Goal: Book appointment/travel/reservation

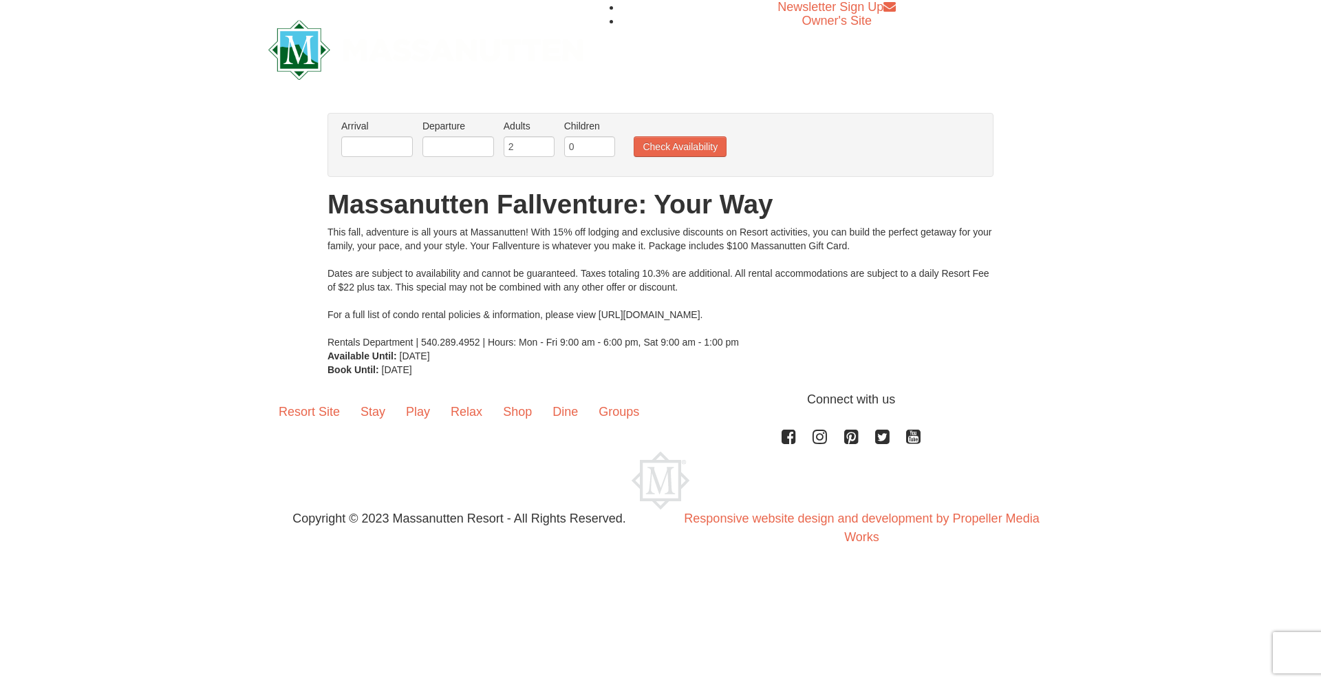
click at [392, 133] on li "Arrival Please format dates MM/DD/YYYY Please format dates MM/DD/YYYY" at bounding box center [377, 141] width 78 height 45
click at [380, 147] on input "text" at bounding box center [377, 146] width 72 height 21
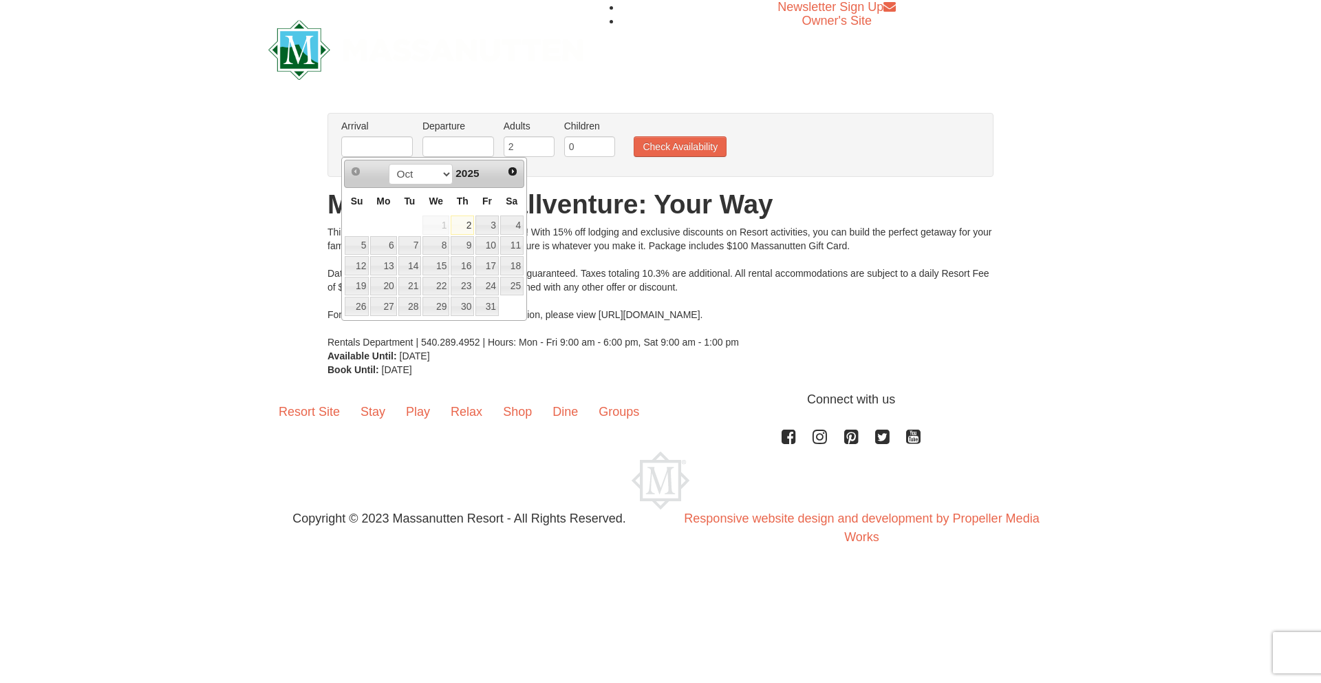
click at [474, 225] on link "2" at bounding box center [462, 224] width 23 height 19
type input "[DATE]"
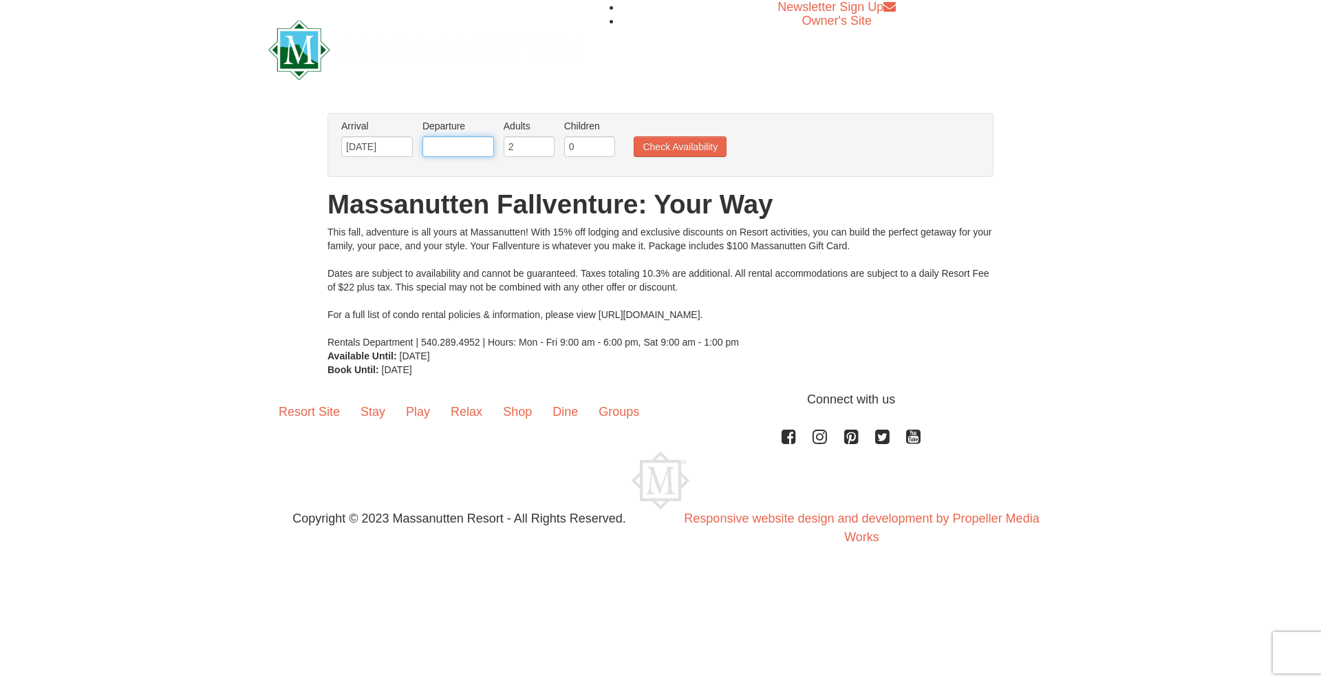
click at [478, 149] on input "text" at bounding box center [458, 146] width 72 height 21
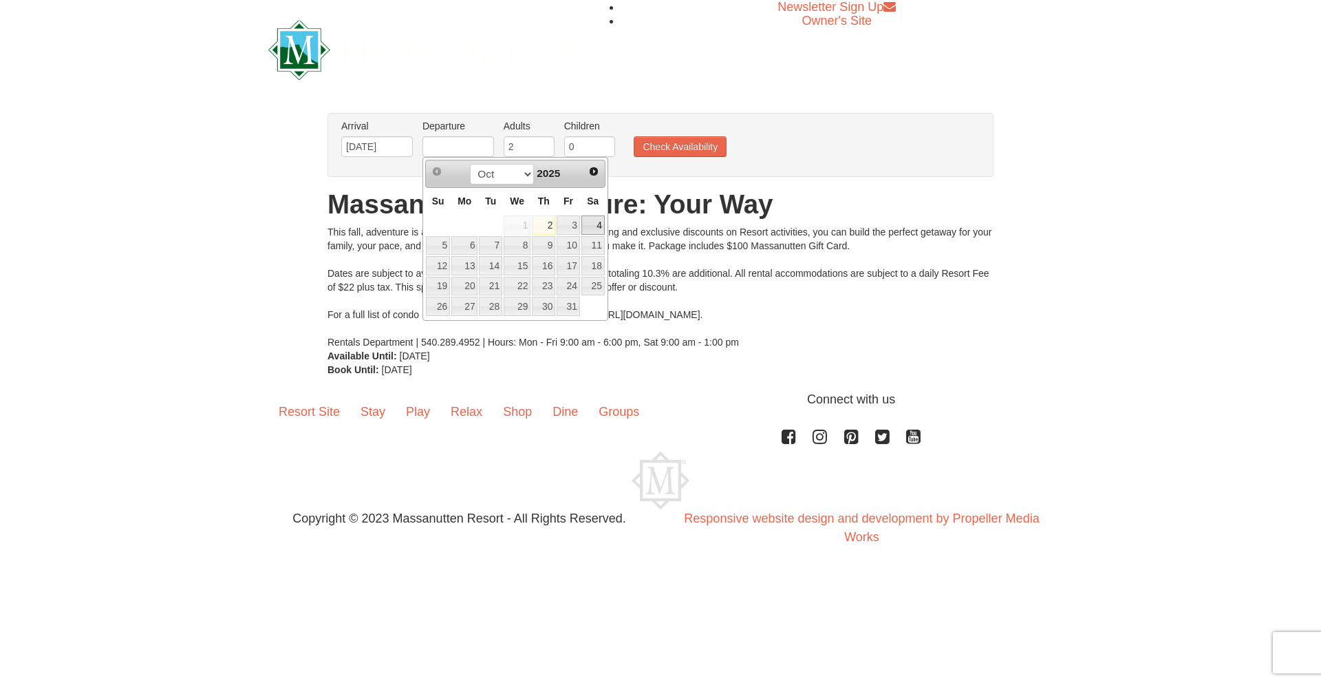
click at [588, 218] on link "4" at bounding box center [592, 224] width 23 height 19
type input "10/04/2025"
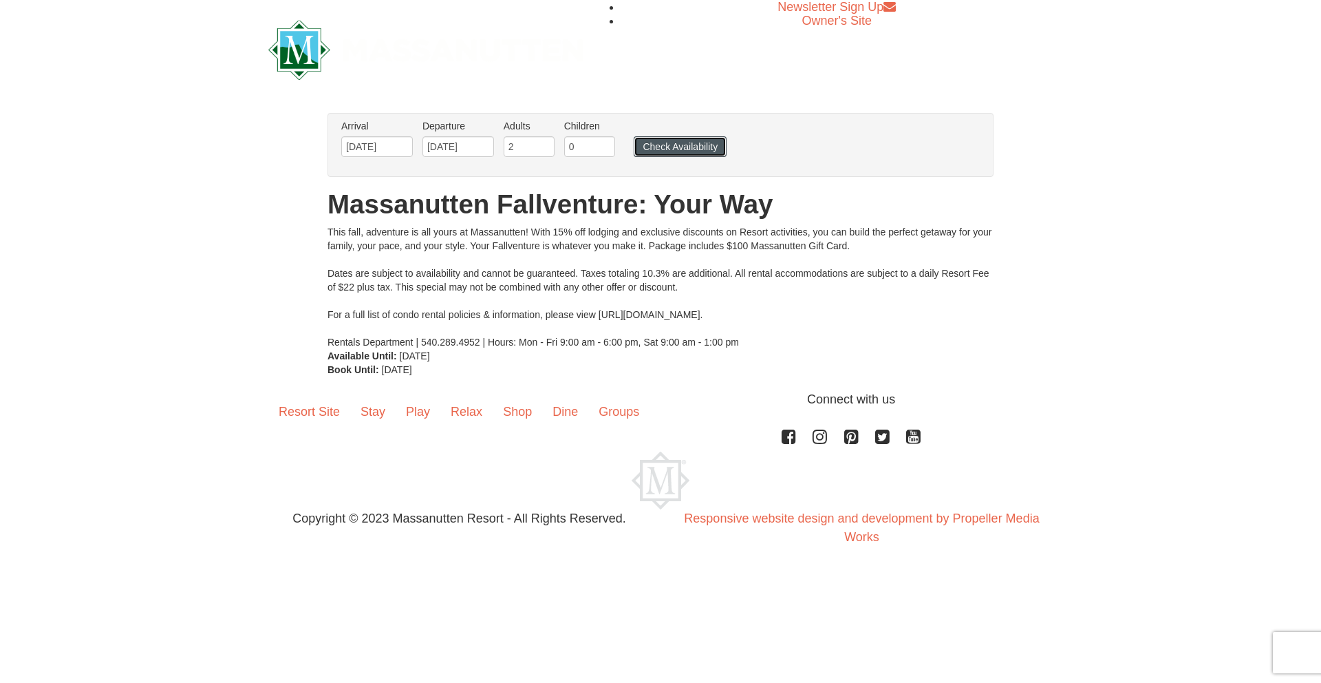
click at [688, 151] on button "Check Availability" at bounding box center [680, 146] width 93 height 21
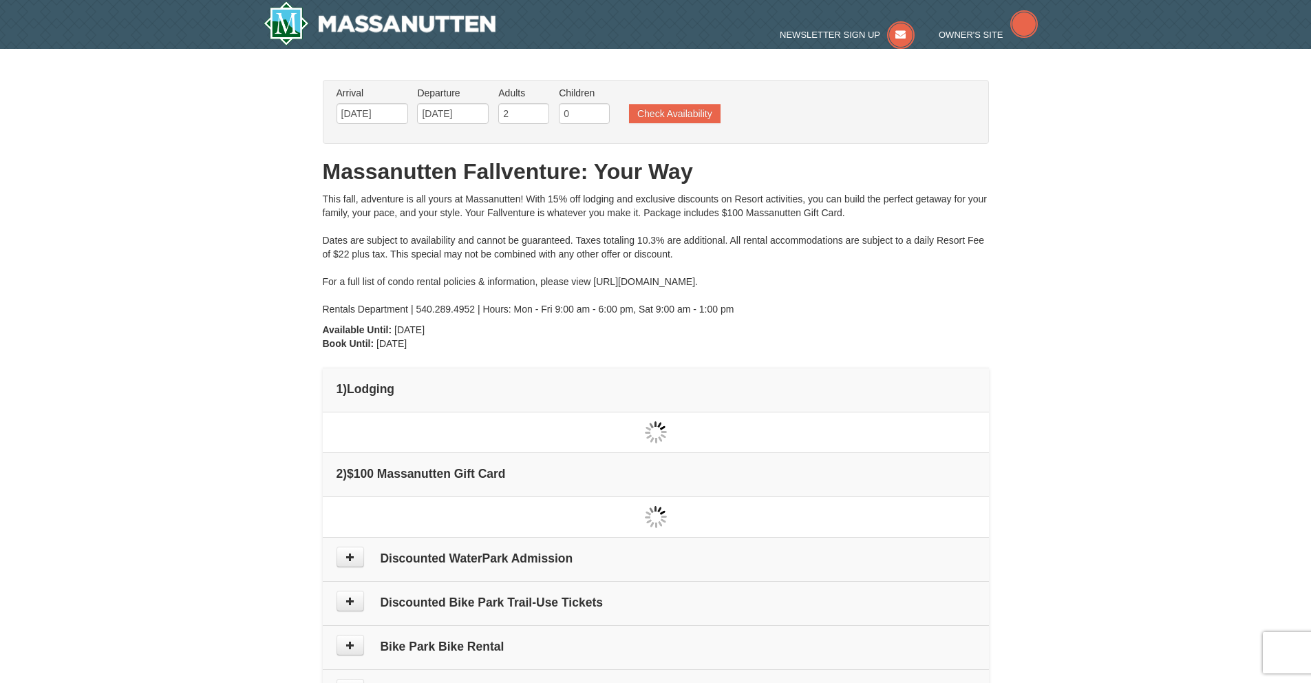
type input "[DATE]"
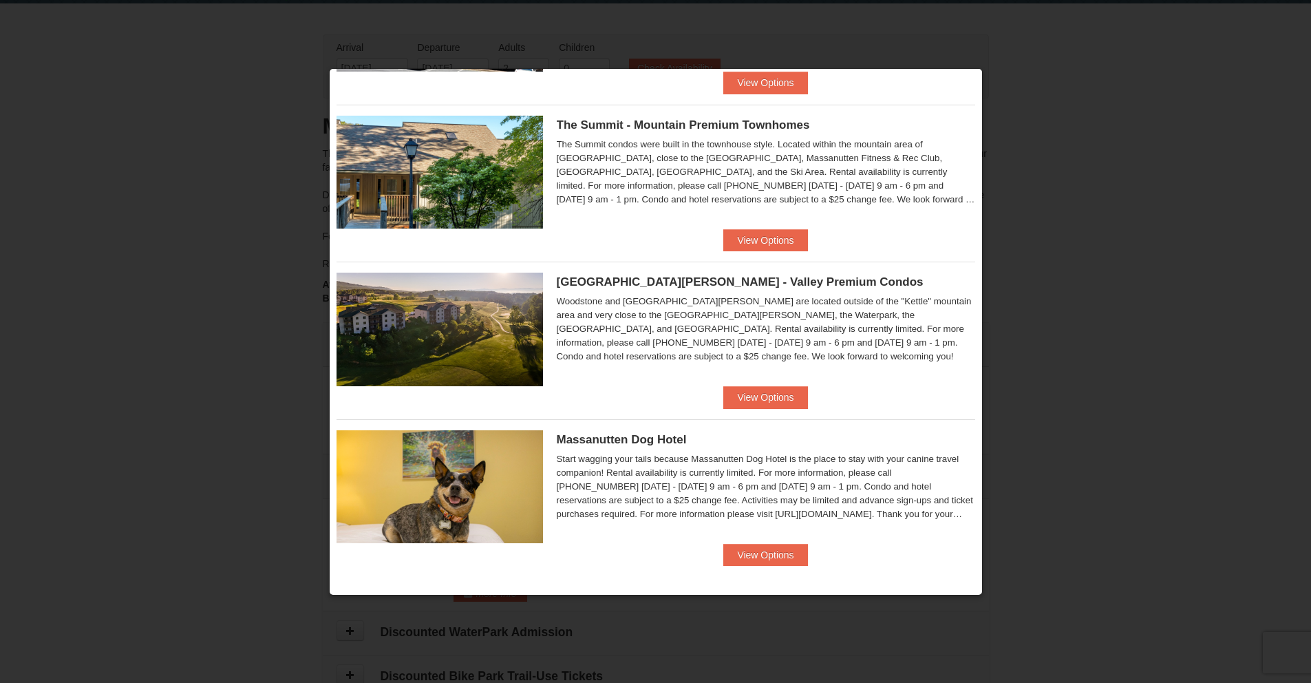
scroll to position [630, 0]
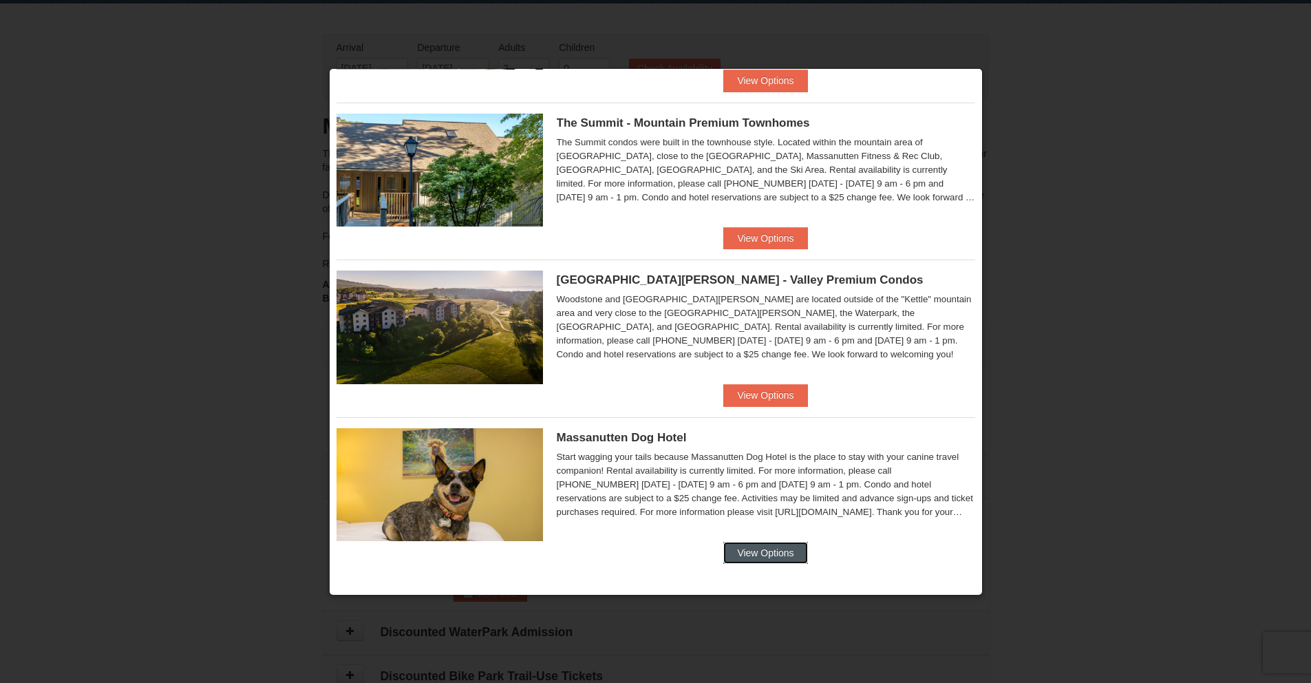
click at [733, 544] on button "View Options" at bounding box center [765, 552] width 84 height 22
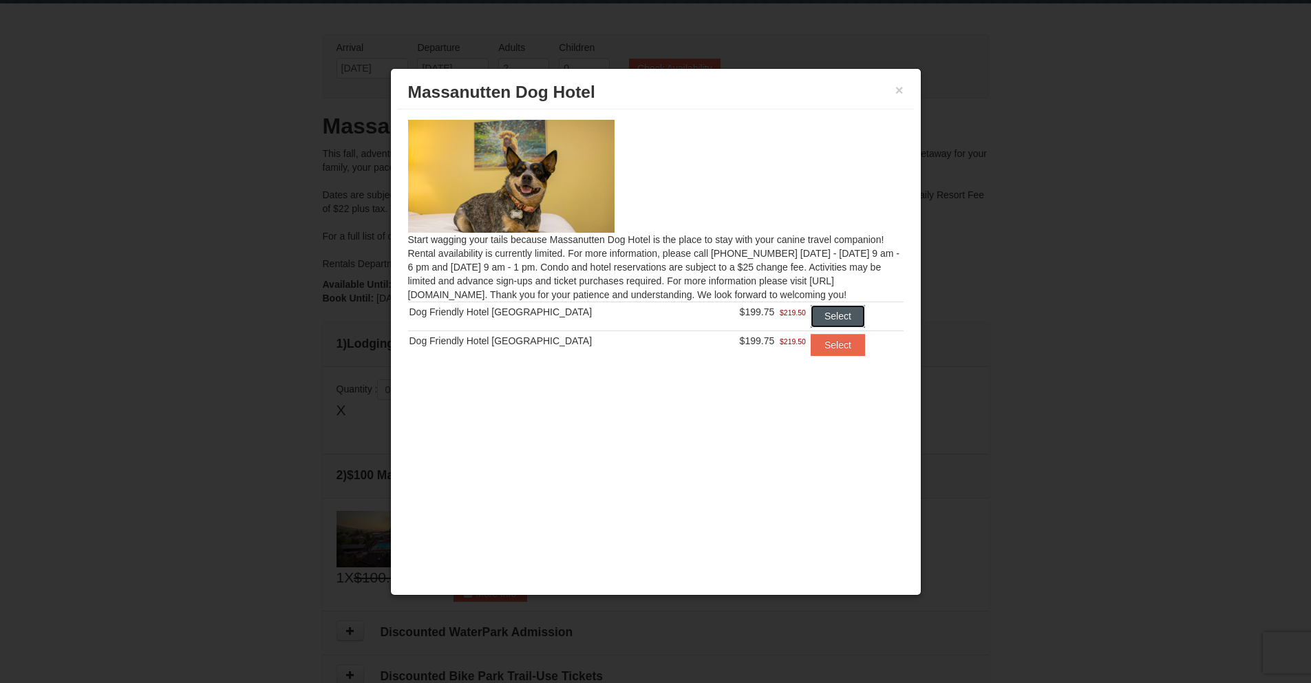
click at [824, 312] on button "Select" at bounding box center [838, 316] width 54 height 22
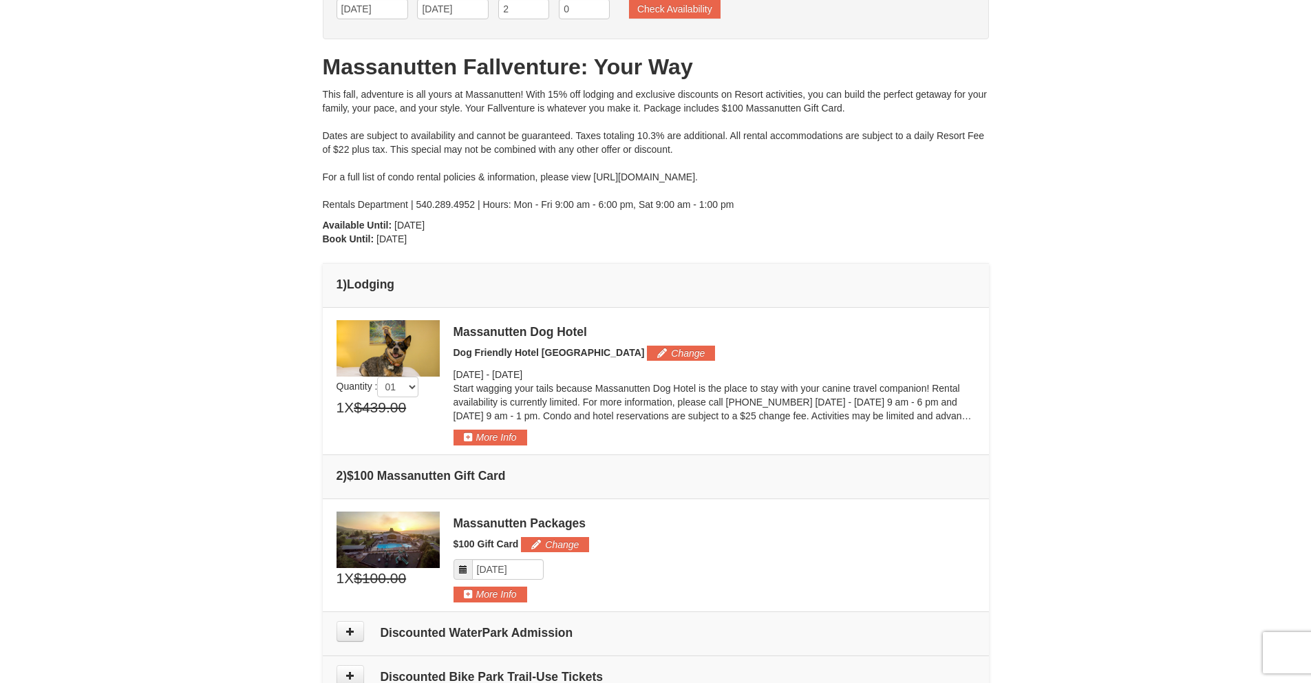
scroll to position [103, 0]
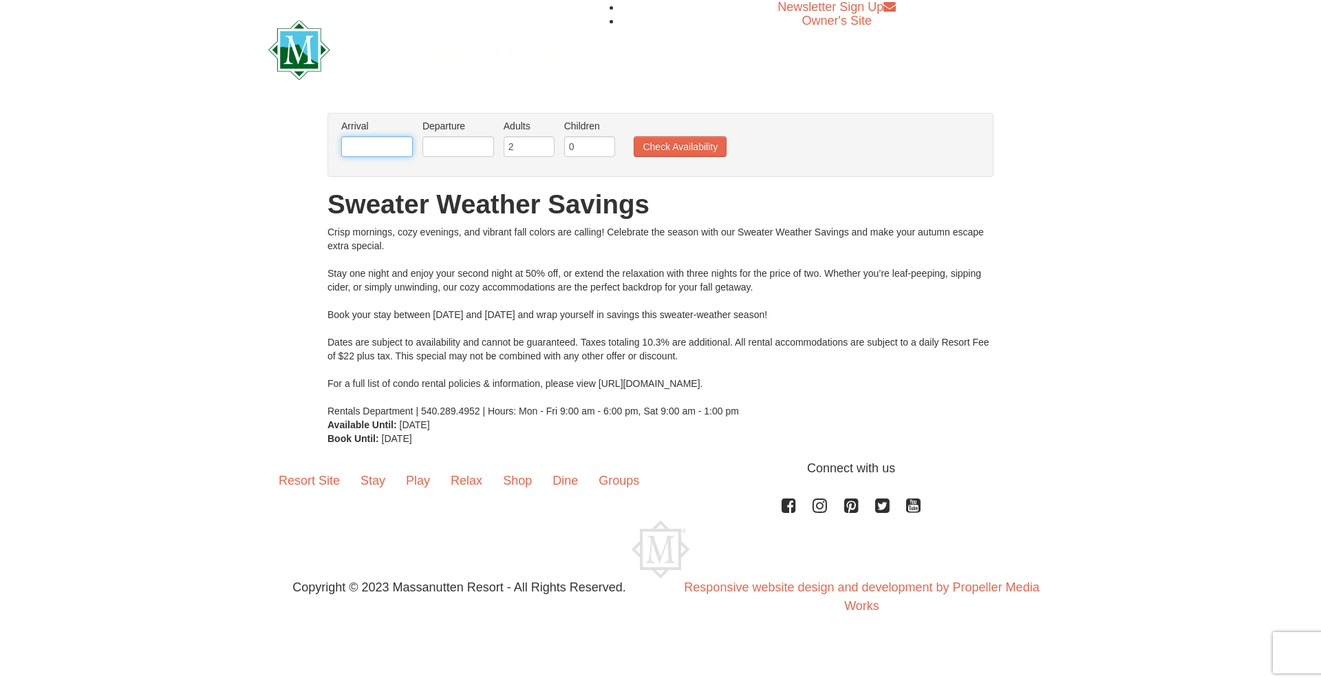
click at [374, 151] on input "text" at bounding box center [377, 146] width 72 height 21
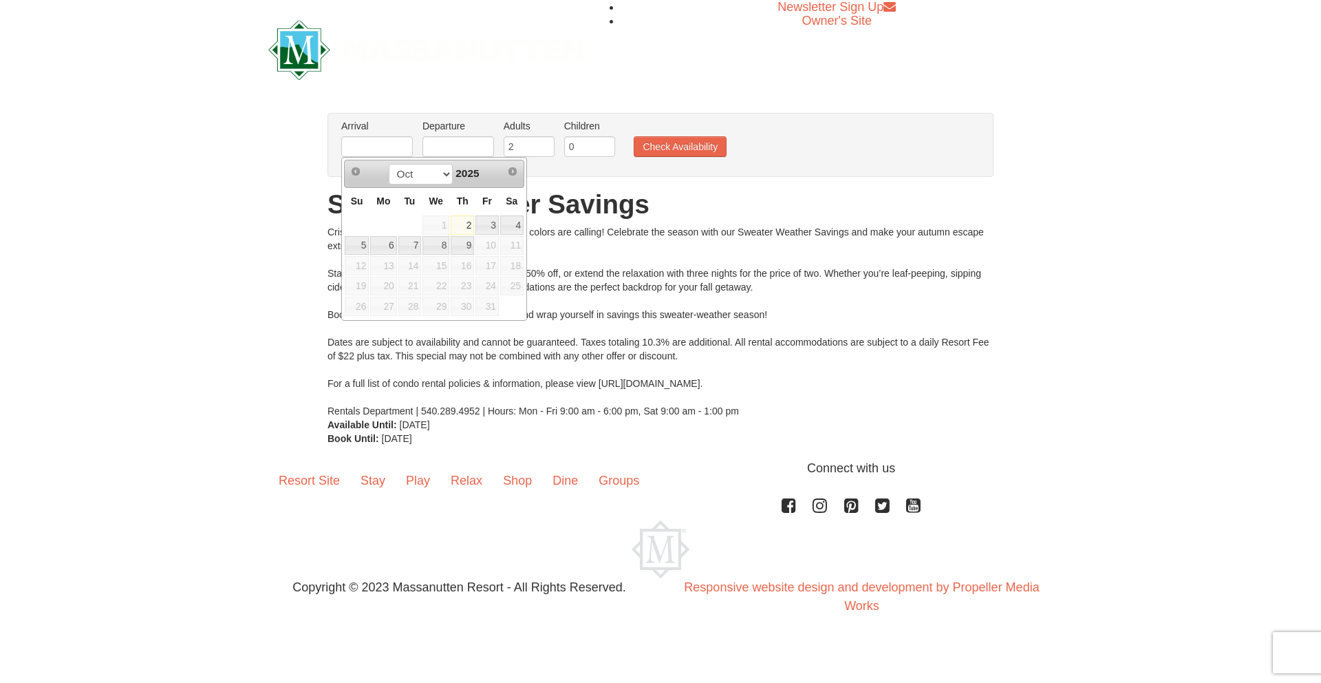
click at [466, 217] on link "2" at bounding box center [462, 224] width 23 height 19
type input "[DATE]"
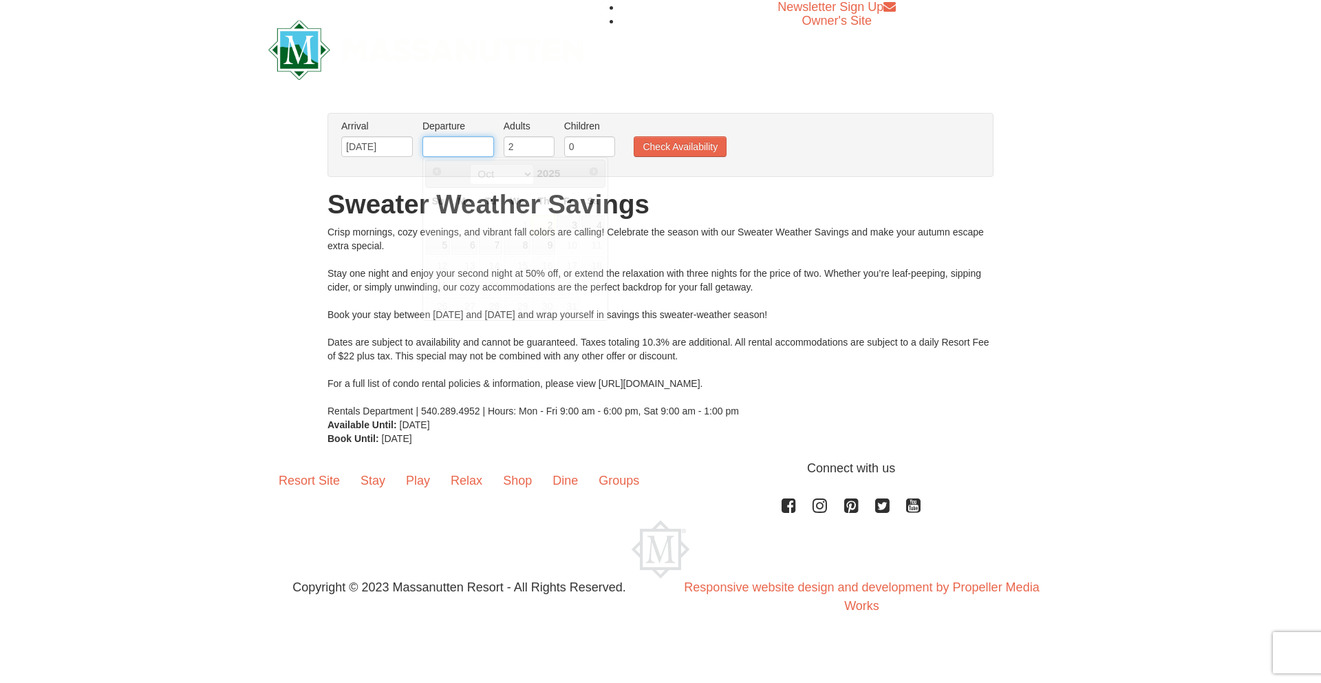
click at [472, 151] on input "text" at bounding box center [458, 146] width 72 height 21
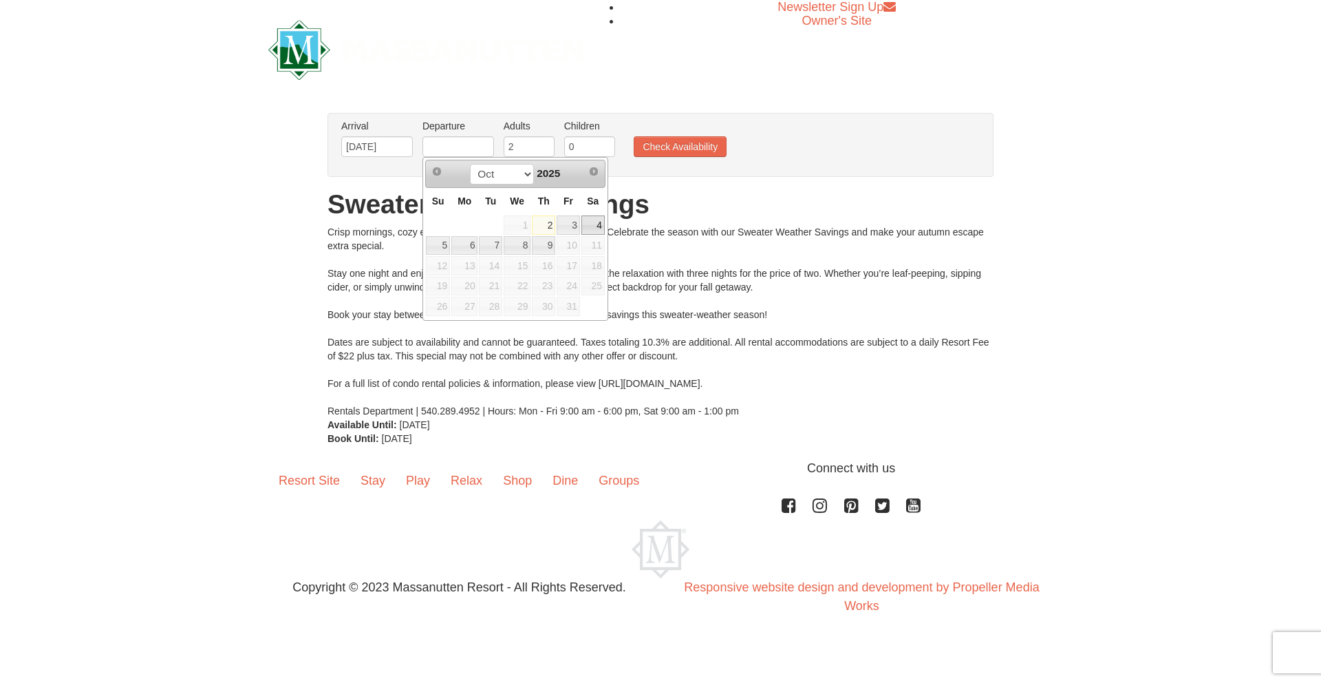
click at [588, 223] on link "4" at bounding box center [592, 224] width 23 height 19
type input "[DATE]"
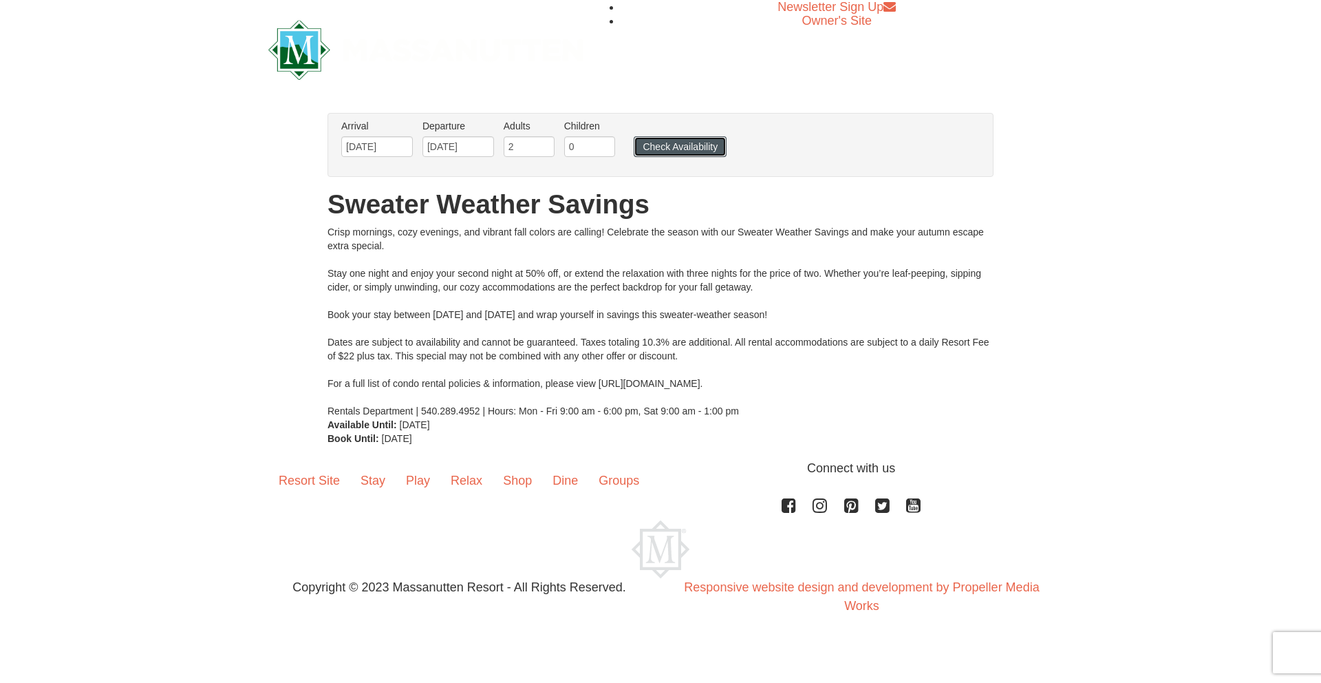
click at [661, 137] on button "Check Availability" at bounding box center [680, 146] width 93 height 21
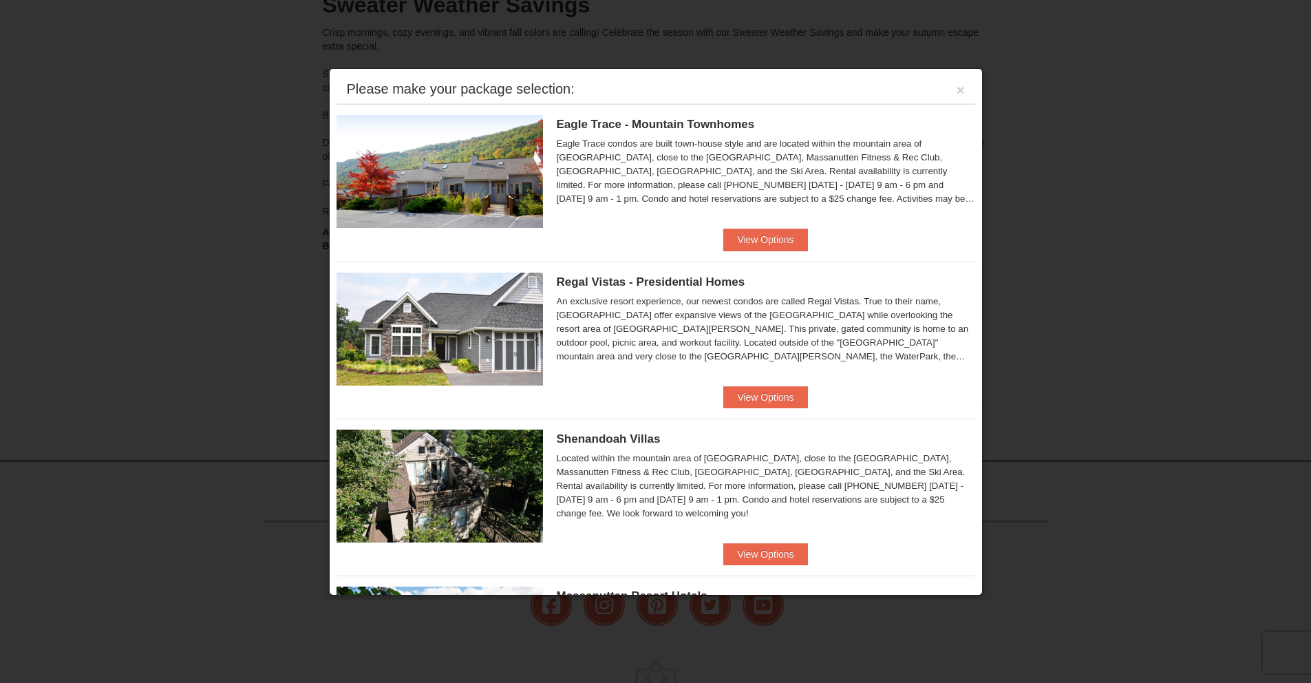
scroll to position [4, 0]
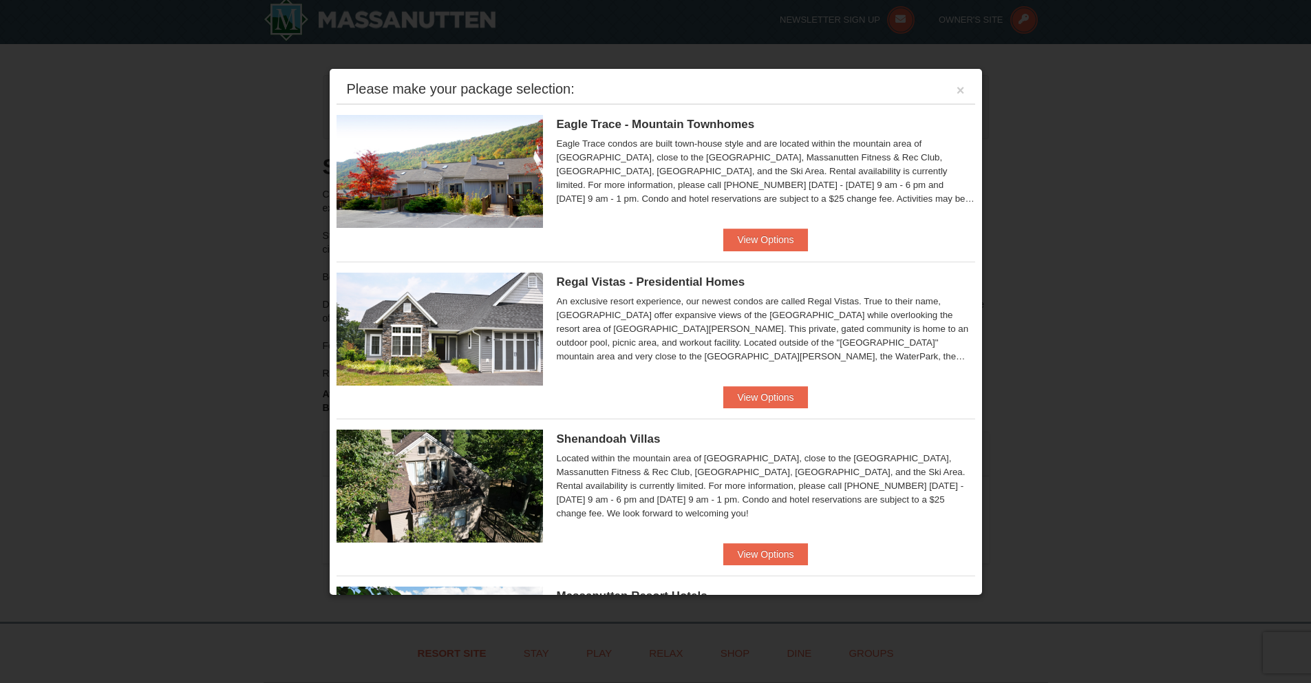
click at [780, 433] on h5 "Shenandoah Villas" at bounding box center [766, 439] width 418 height 14
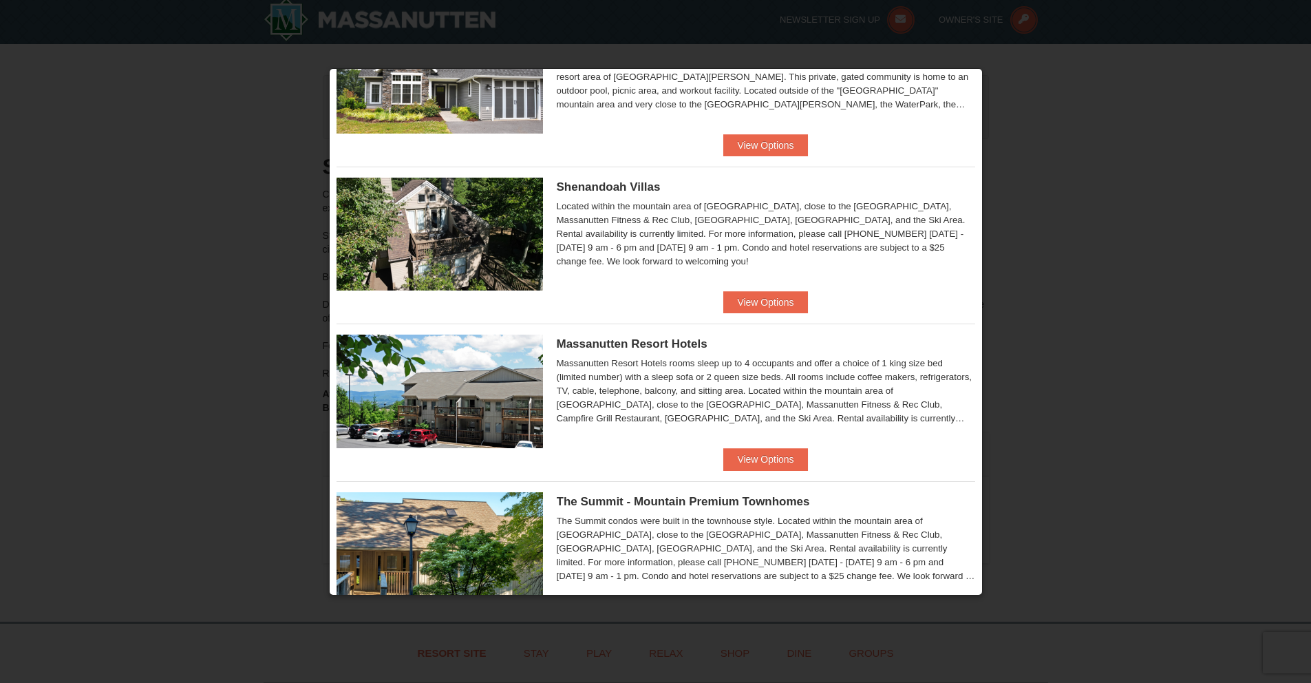
scroll to position [630, 0]
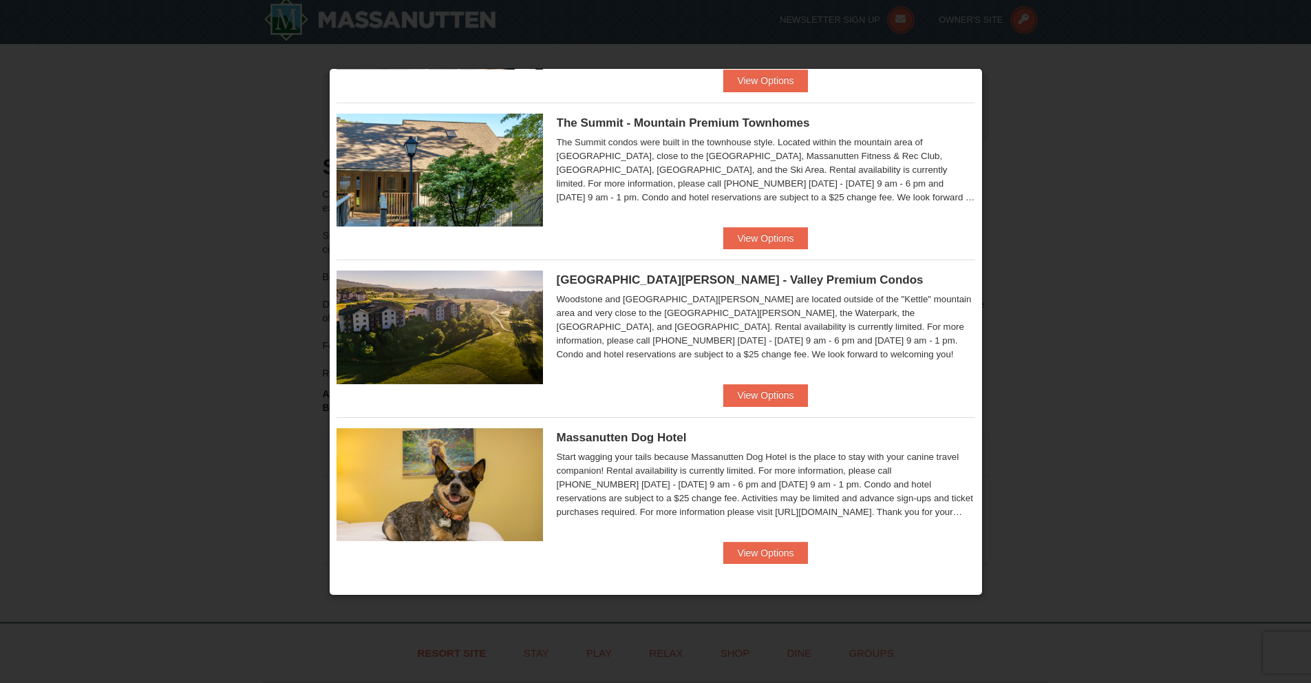
click at [803, 559] on li "Massanutten Dog Hotel Start wagging your tails because Massanutten Dog Hotel is…" at bounding box center [655, 490] width 638 height 147
click at [797, 559] on button "View Options" at bounding box center [765, 552] width 84 height 22
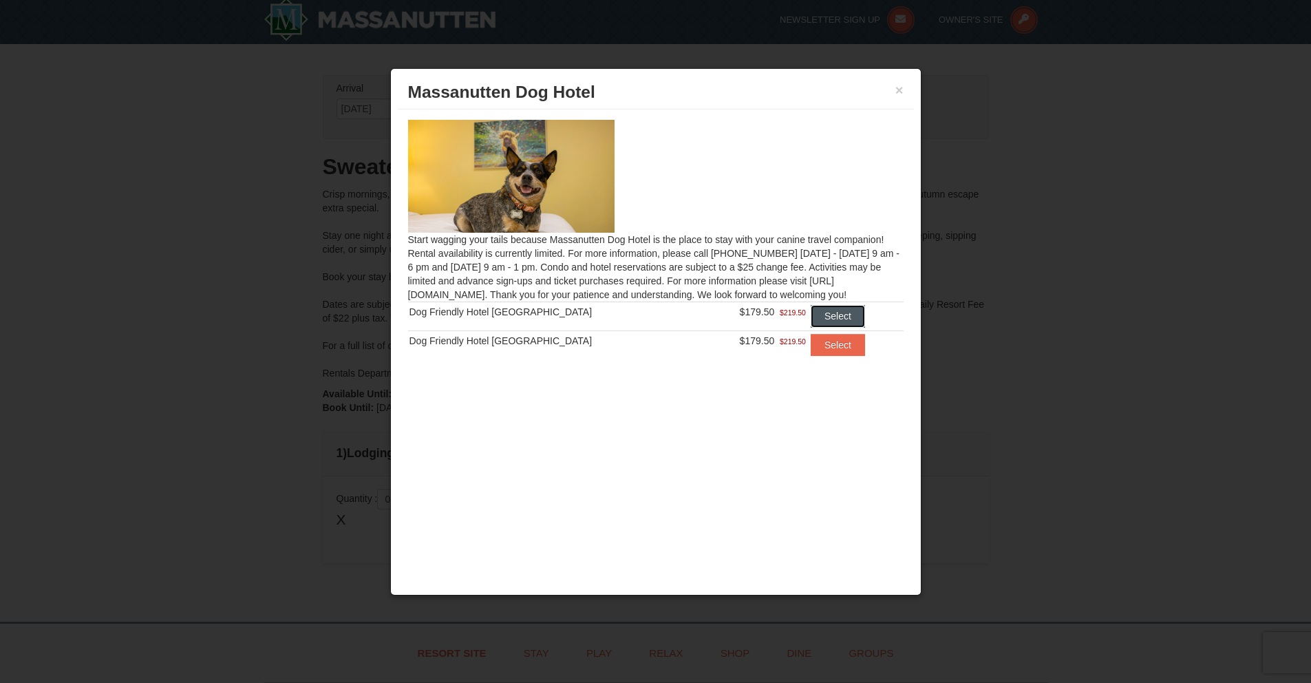
click at [837, 321] on button "Select" at bounding box center [838, 316] width 54 height 22
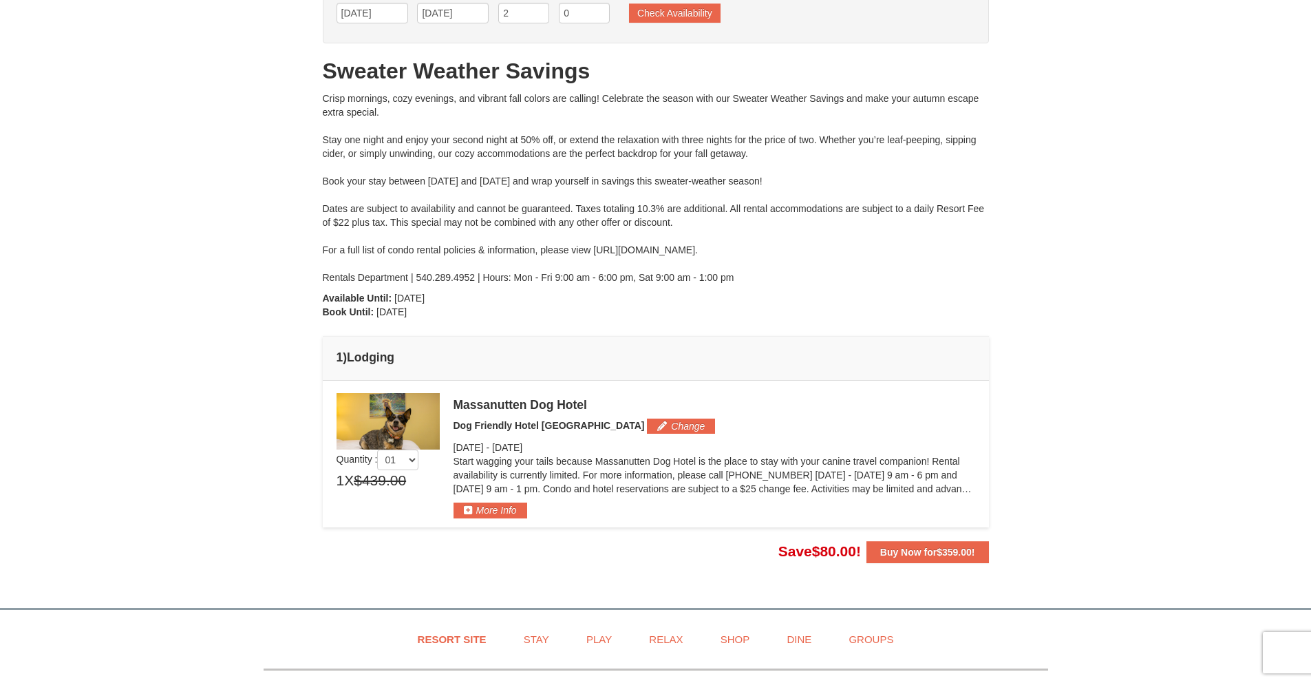
scroll to position [103, 0]
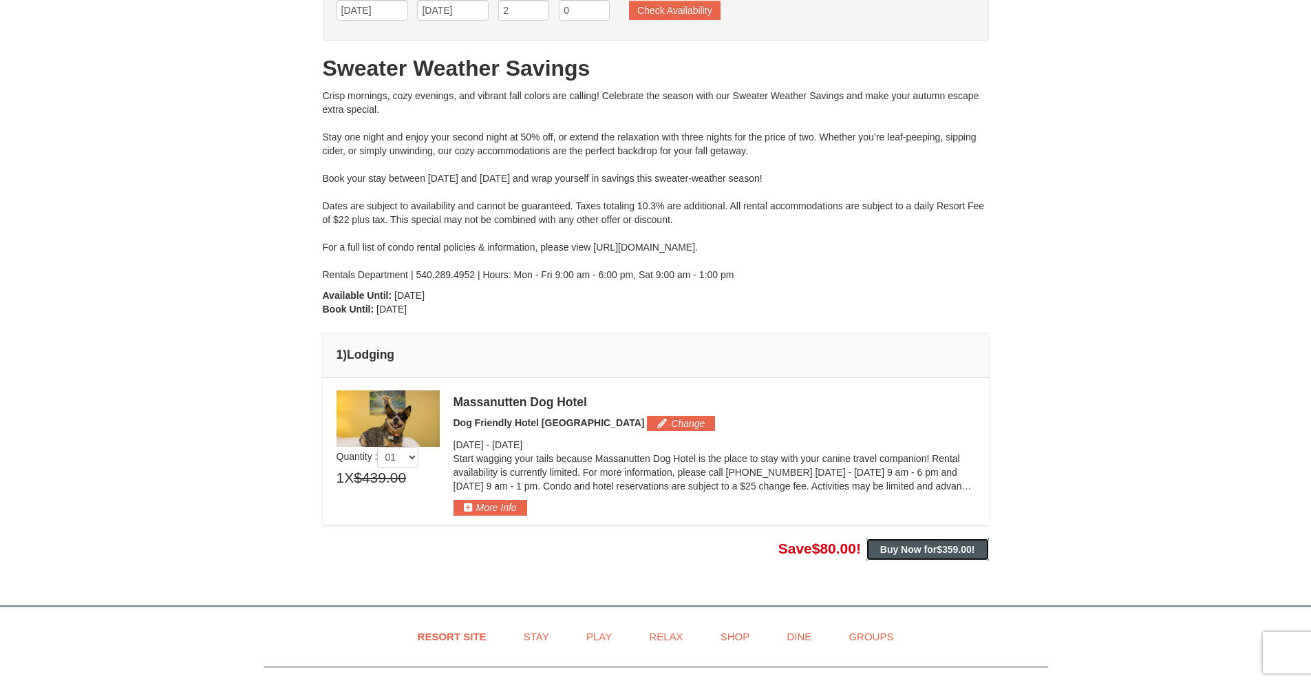
click at [939, 551] on span "$359.00" at bounding box center [953, 549] width 35 height 11
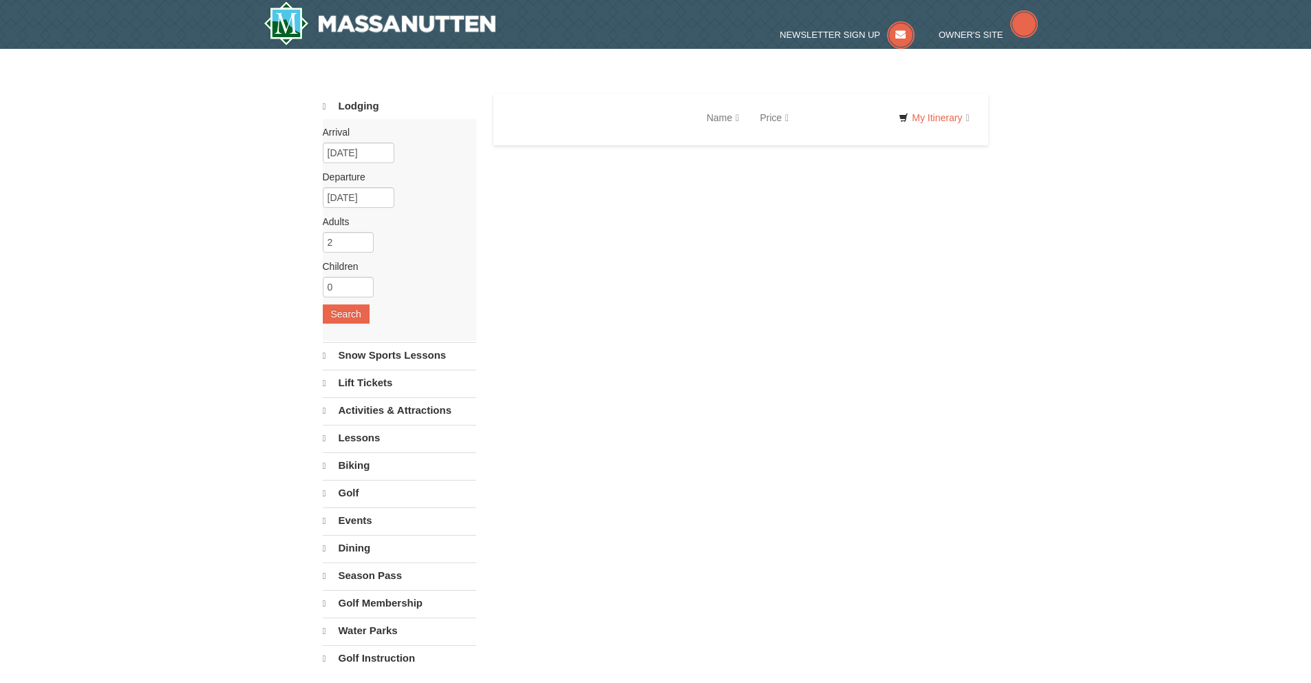
select select "10"
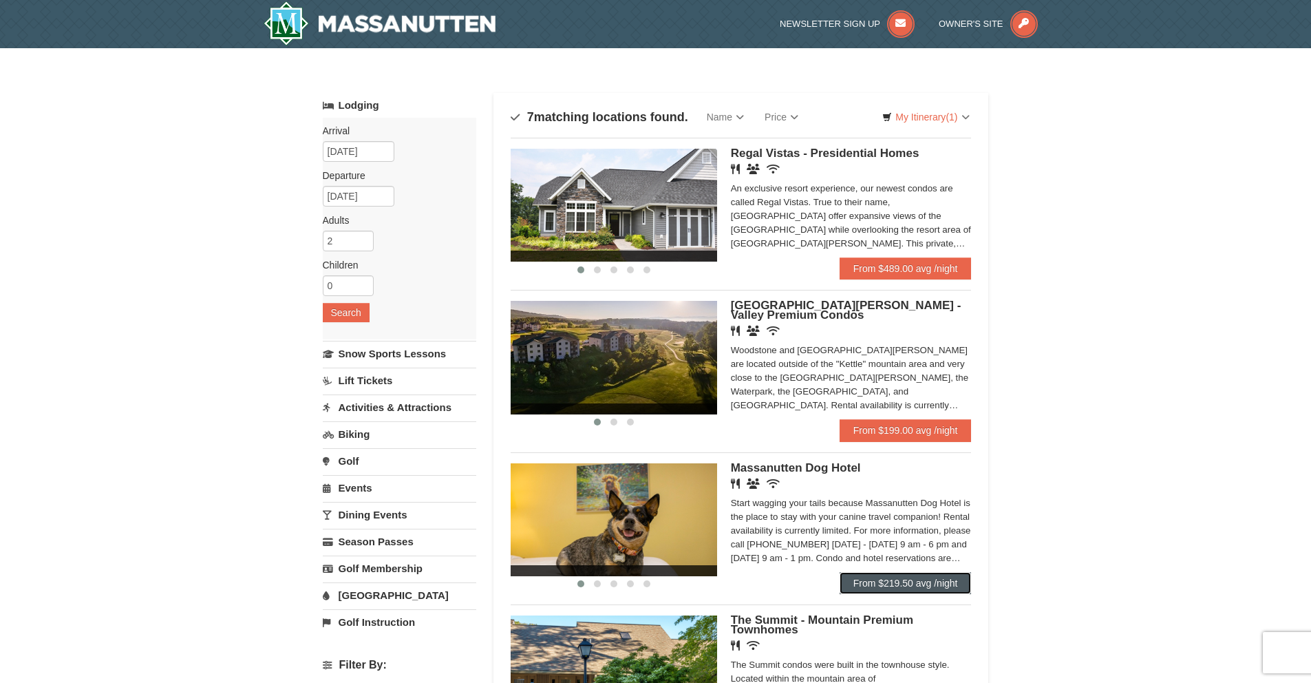
click at [947, 579] on link "From $219.50 avg /night" at bounding box center [905, 583] width 132 height 22
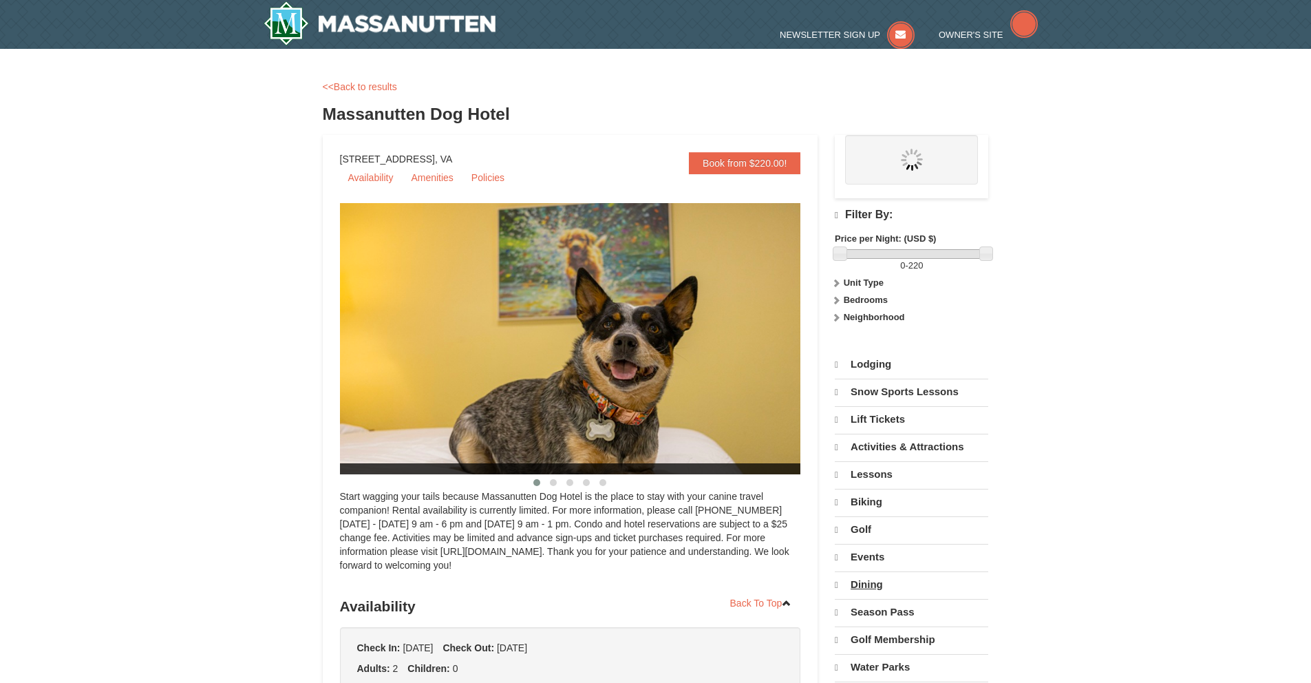
select select "10"
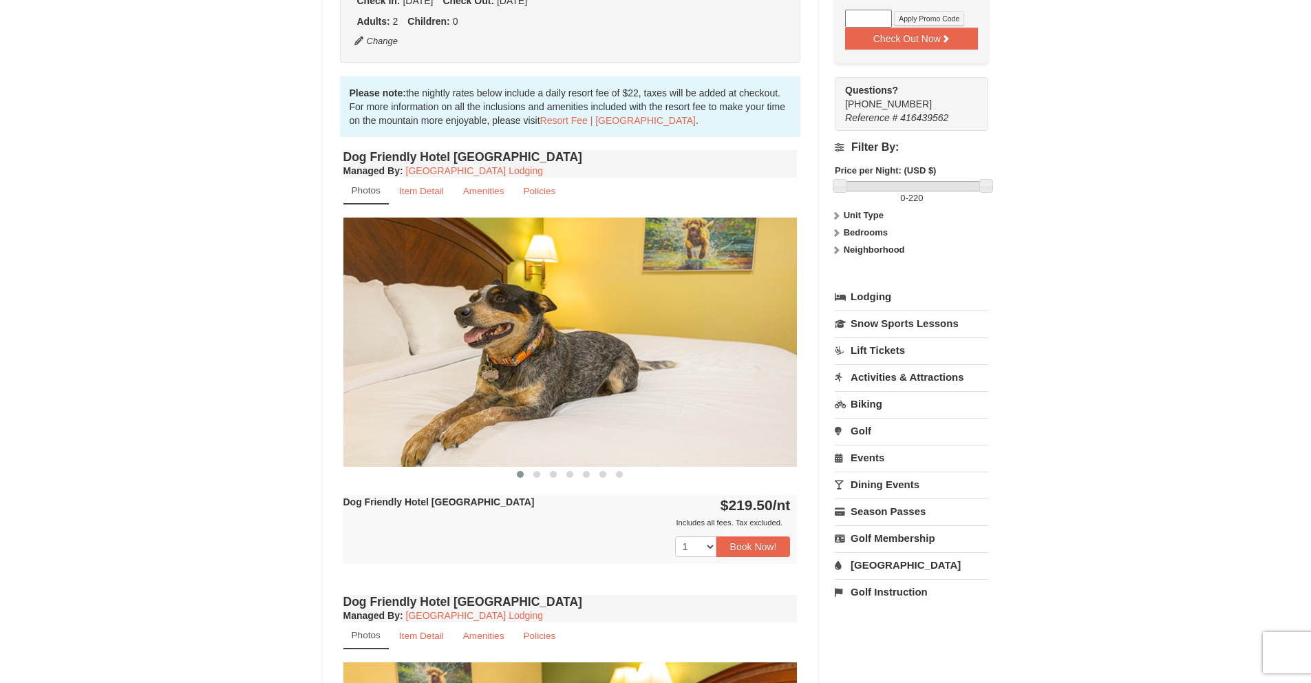
scroll to position [362, 0]
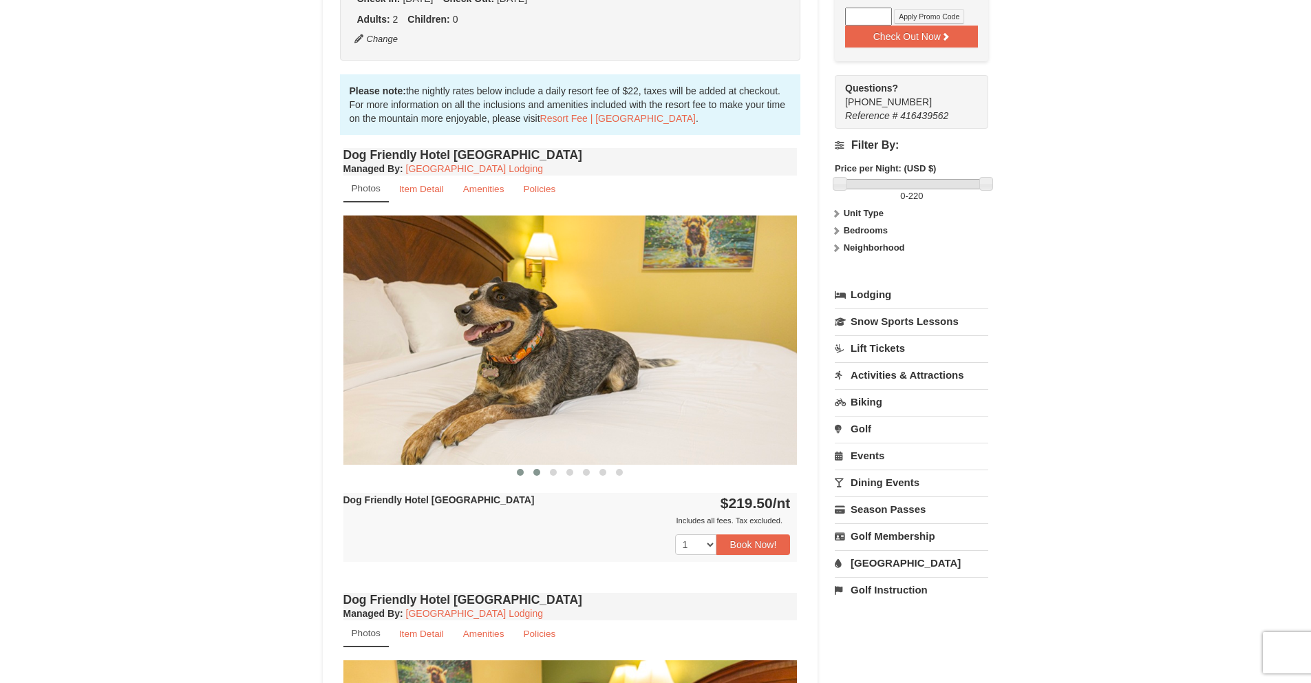
click at [540, 472] on button at bounding box center [536, 472] width 17 height 14
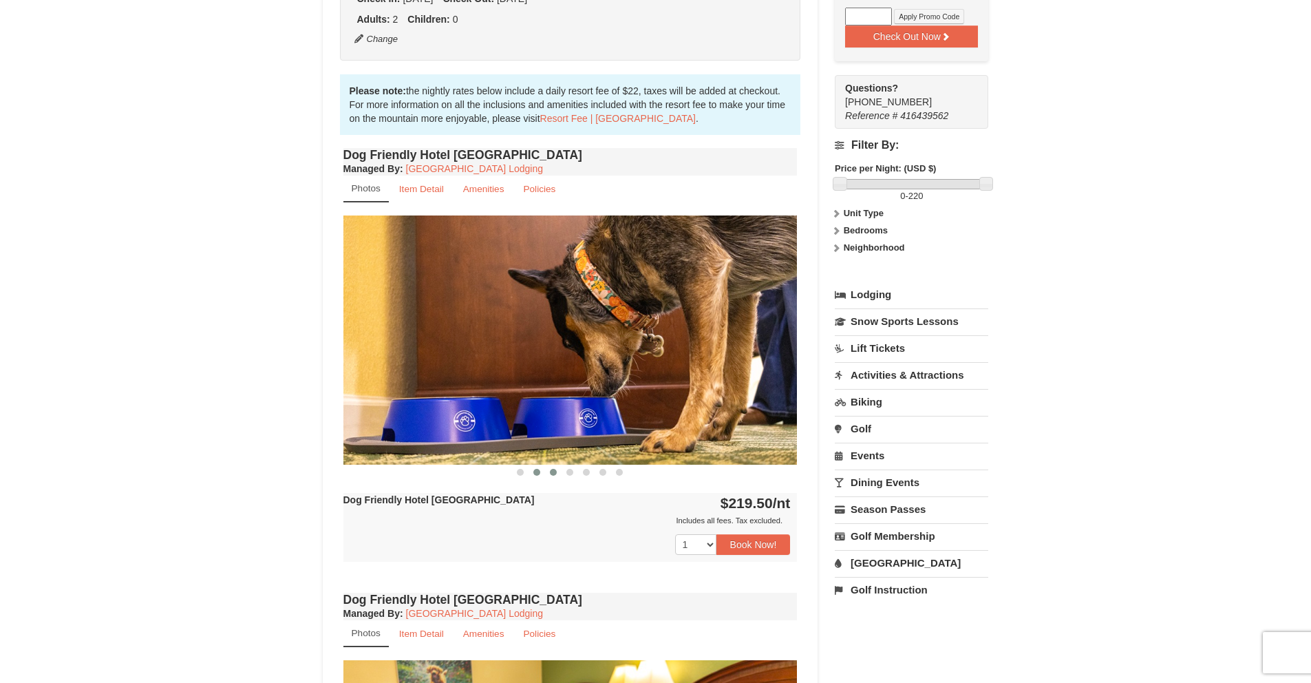
click at [550, 473] on span at bounding box center [553, 472] width 7 height 7
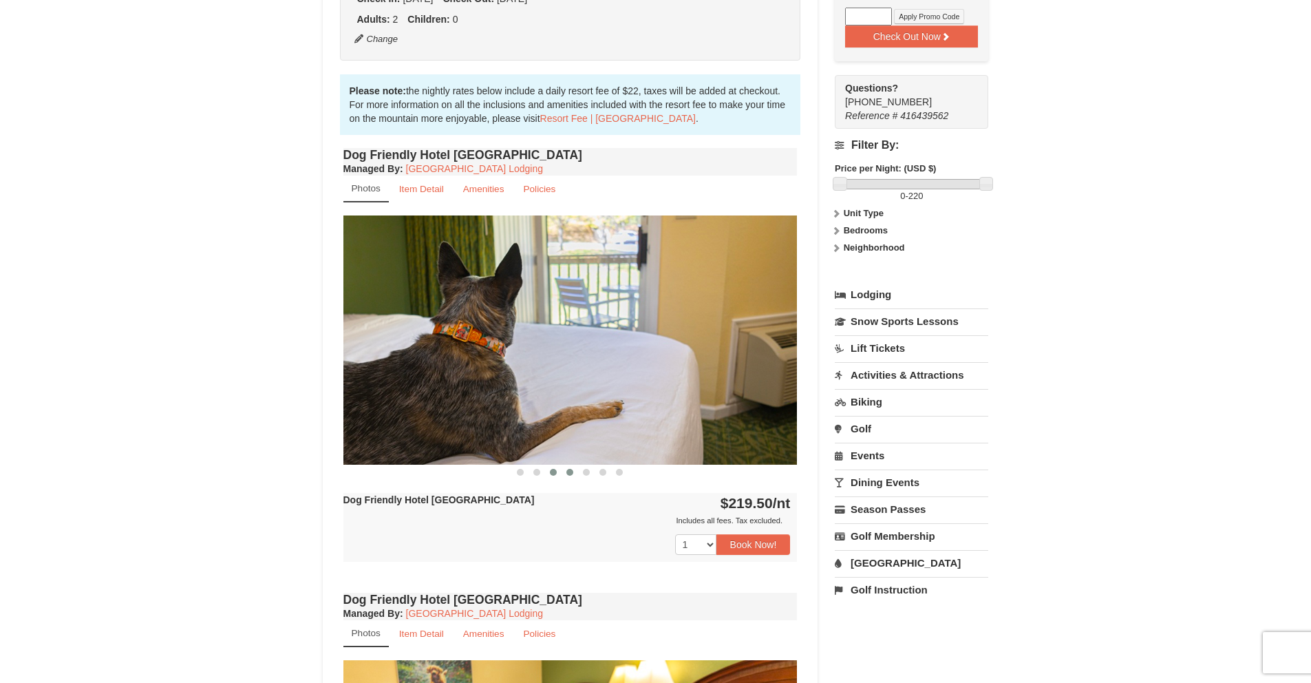
click at [567, 474] on span at bounding box center [569, 472] width 7 height 7
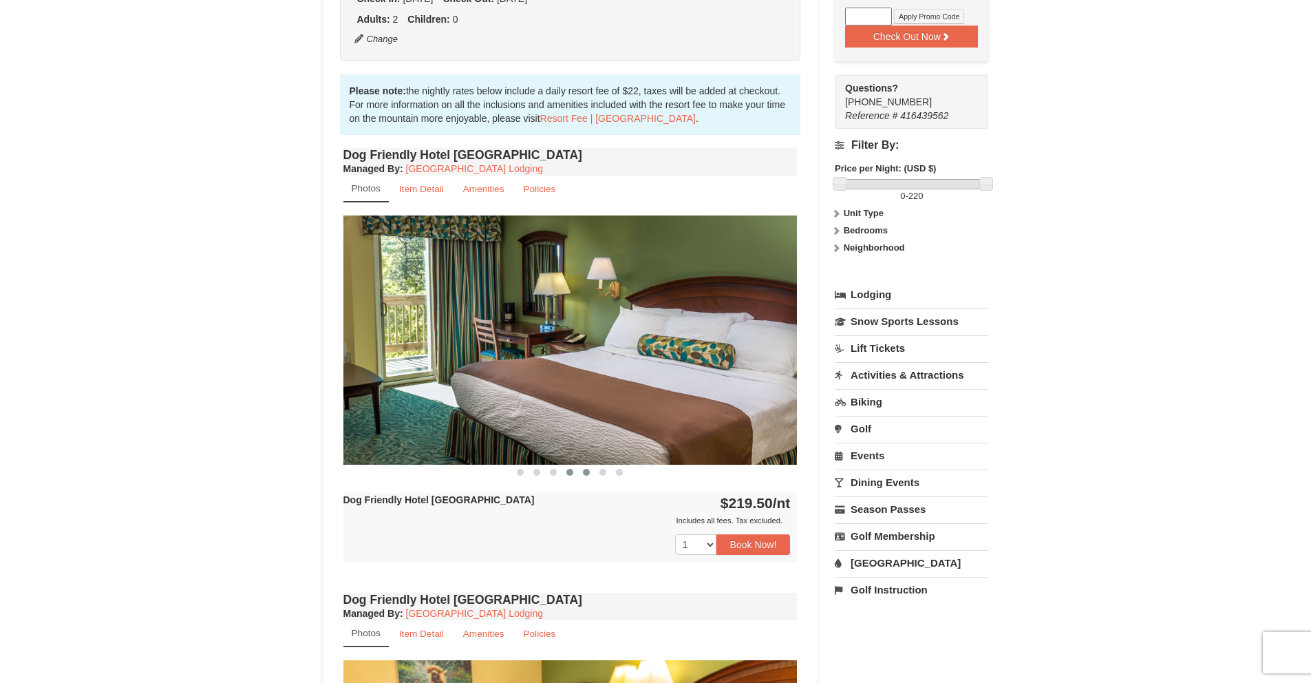
click at [586, 474] on span at bounding box center [586, 472] width 7 height 7
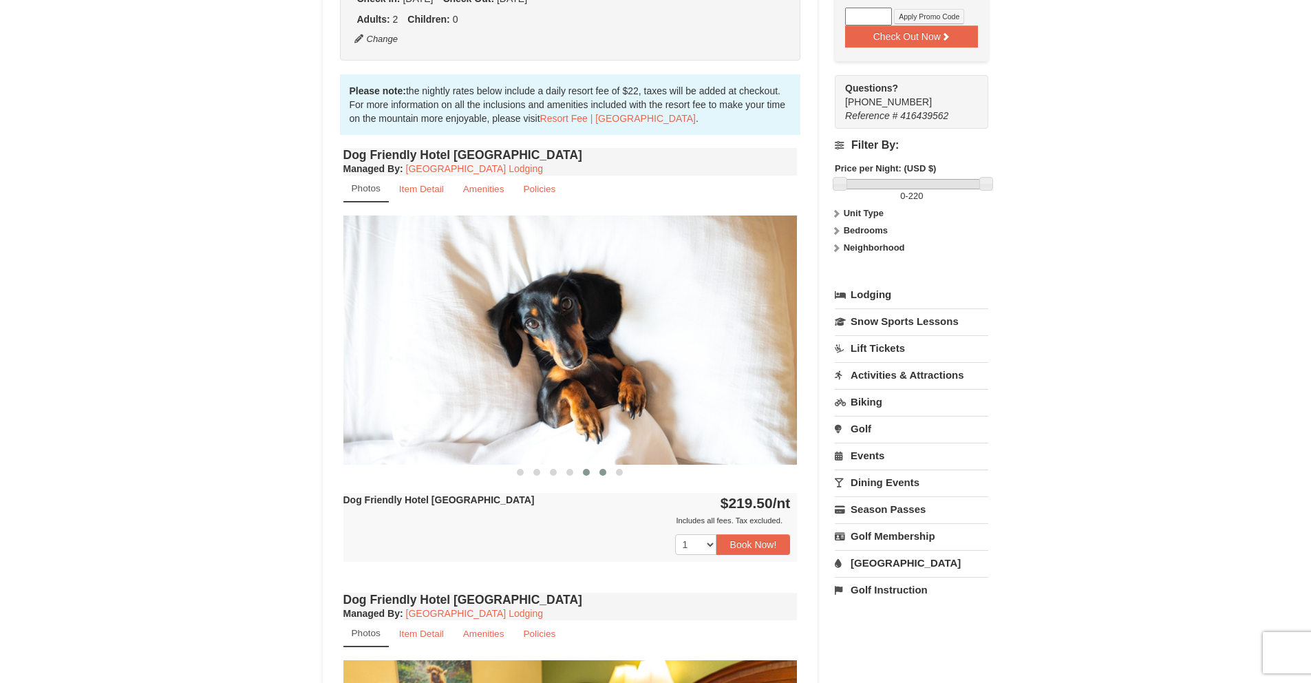
click at [606, 474] on button at bounding box center [602, 472] width 17 height 14
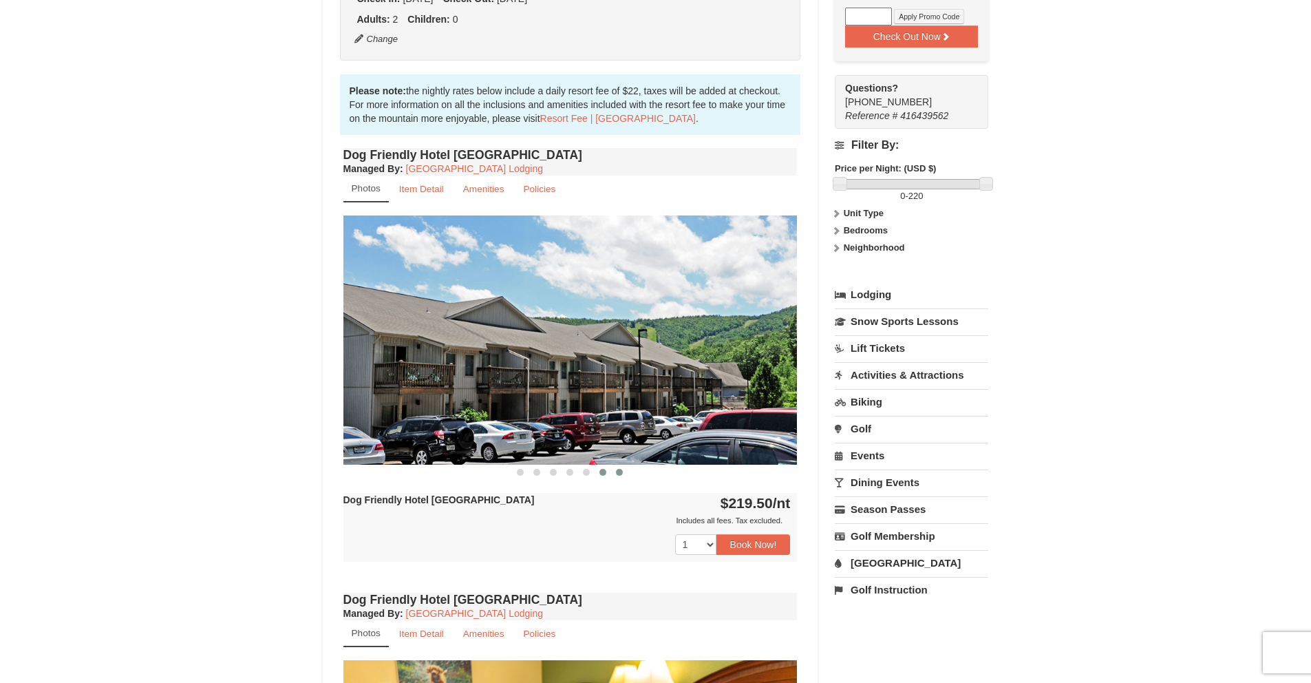
click at [623, 472] on button at bounding box center [619, 472] width 17 height 14
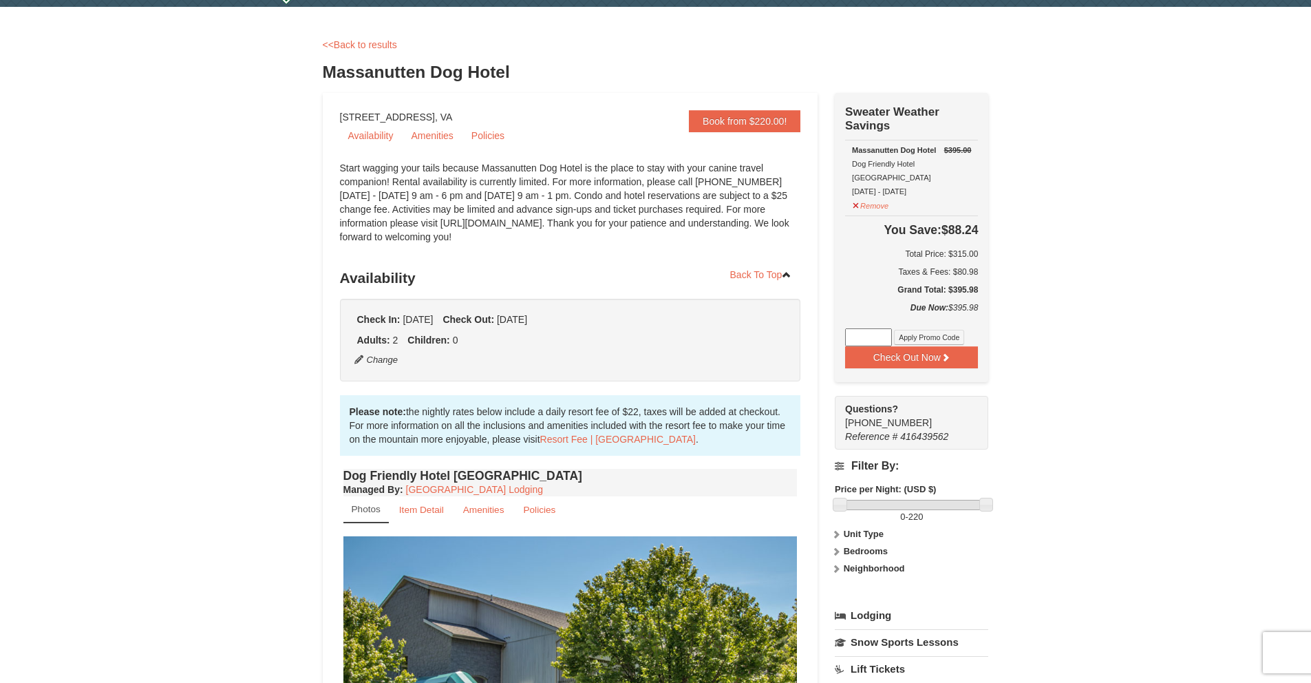
scroll to position [0, 0]
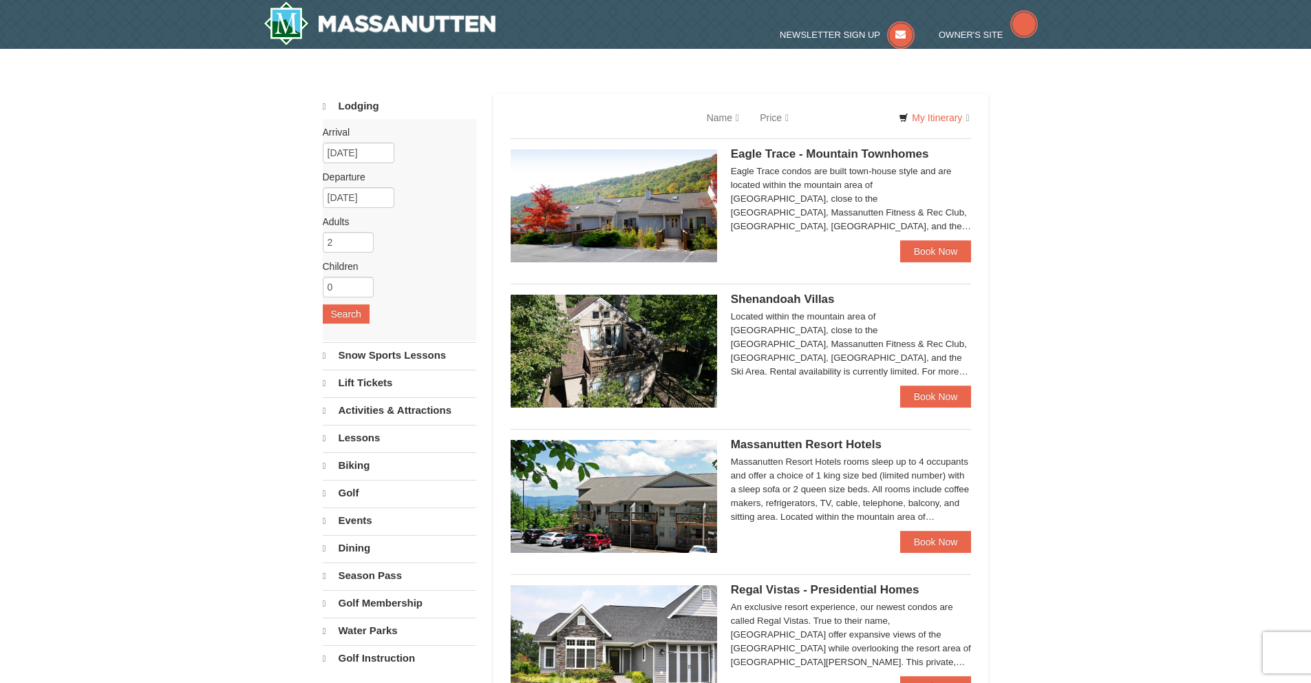
select select "10"
